Goal: Task Accomplishment & Management: Use online tool/utility

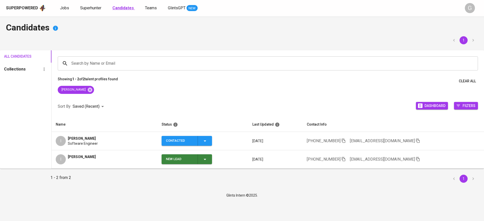
click at [122, 10] on link "Candidates" at bounding box center [123, 8] width 22 height 6
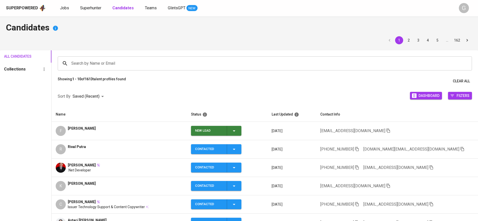
click at [237, 130] on icon "button" at bounding box center [234, 131] width 6 height 6
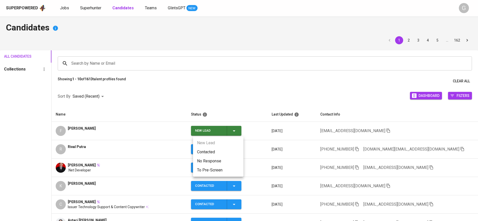
click at [159, 105] on div at bounding box center [239, 110] width 478 height 221
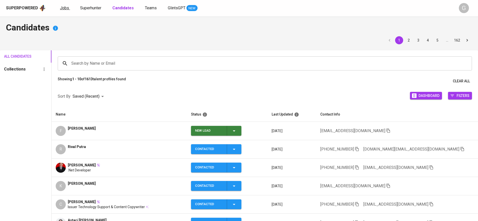
click at [66, 9] on span "Jobs" at bounding box center [64, 8] width 9 height 5
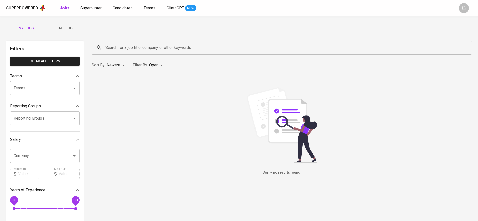
click at [75, 30] on span "All Jobs" at bounding box center [66, 28] width 34 height 6
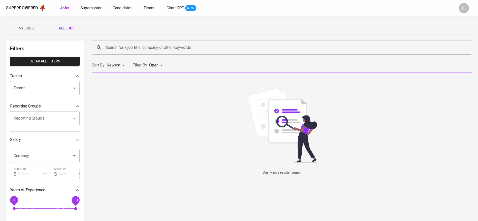
click at [147, 51] on input "Search for a job title, company or other keywords" at bounding box center [283, 48] width 358 height 10
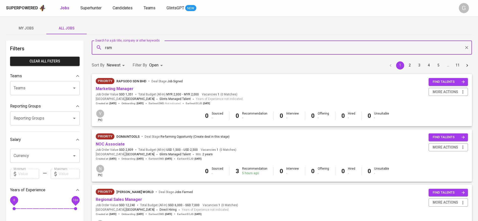
type input "rsm"
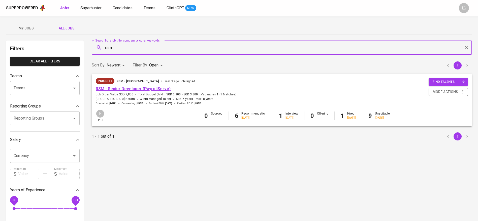
click at [149, 86] on link "RSM - Senior Developer (PayrollServe)" at bounding box center [133, 88] width 75 height 5
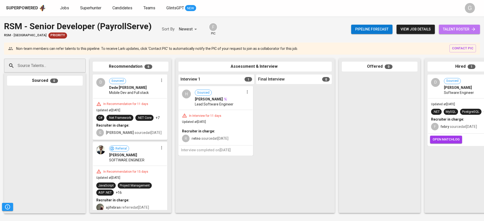
click at [477, 30] on link "talent roster" at bounding box center [458, 29] width 41 height 9
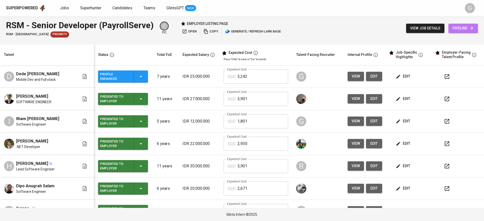
click at [476, 28] on link "pipeline" at bounding box center [462, 28] width 29 height 9
